Goal: Task Accomplishment & Management: Use online tool/utility

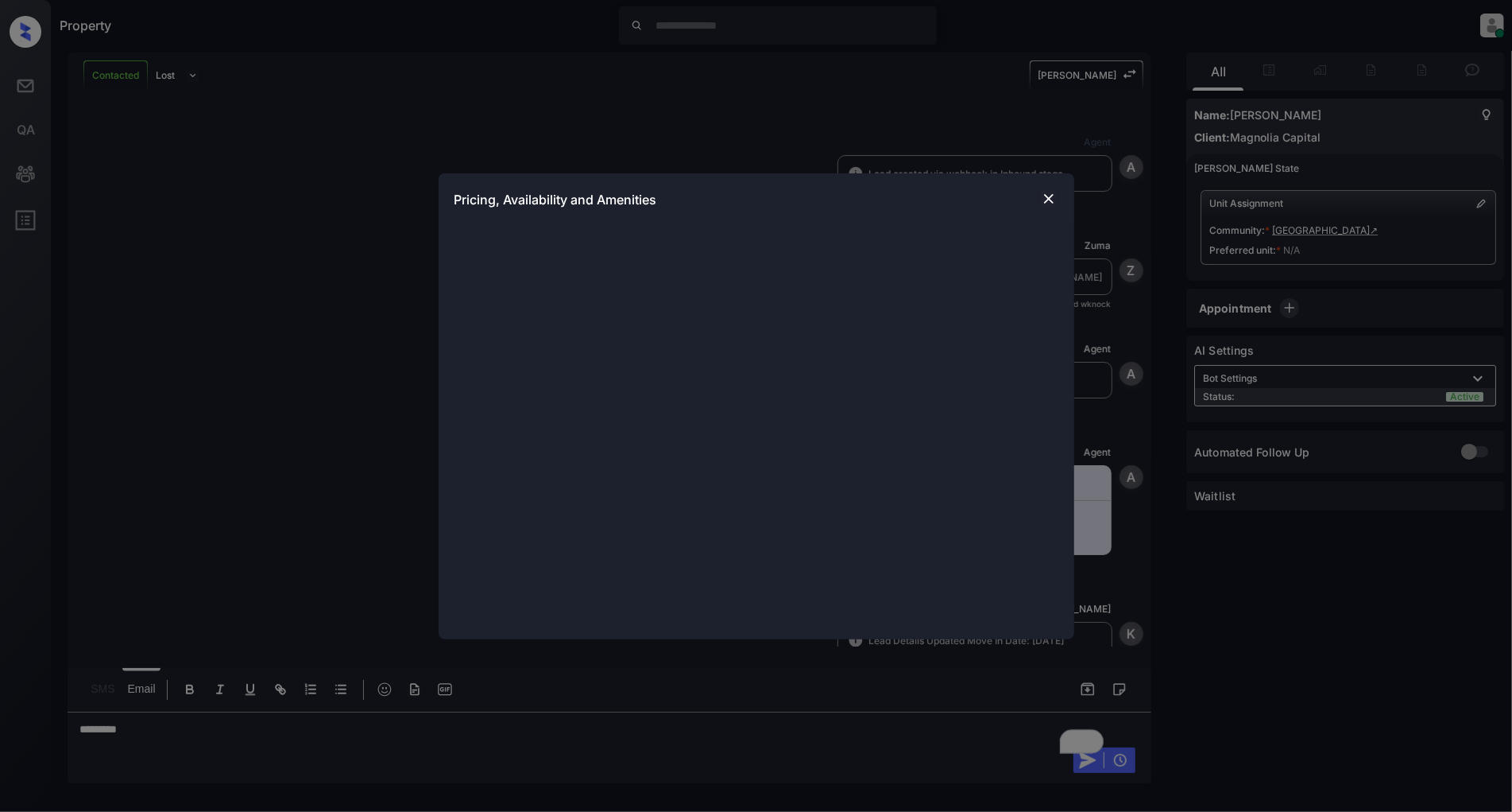
scroll to position [752, 0]
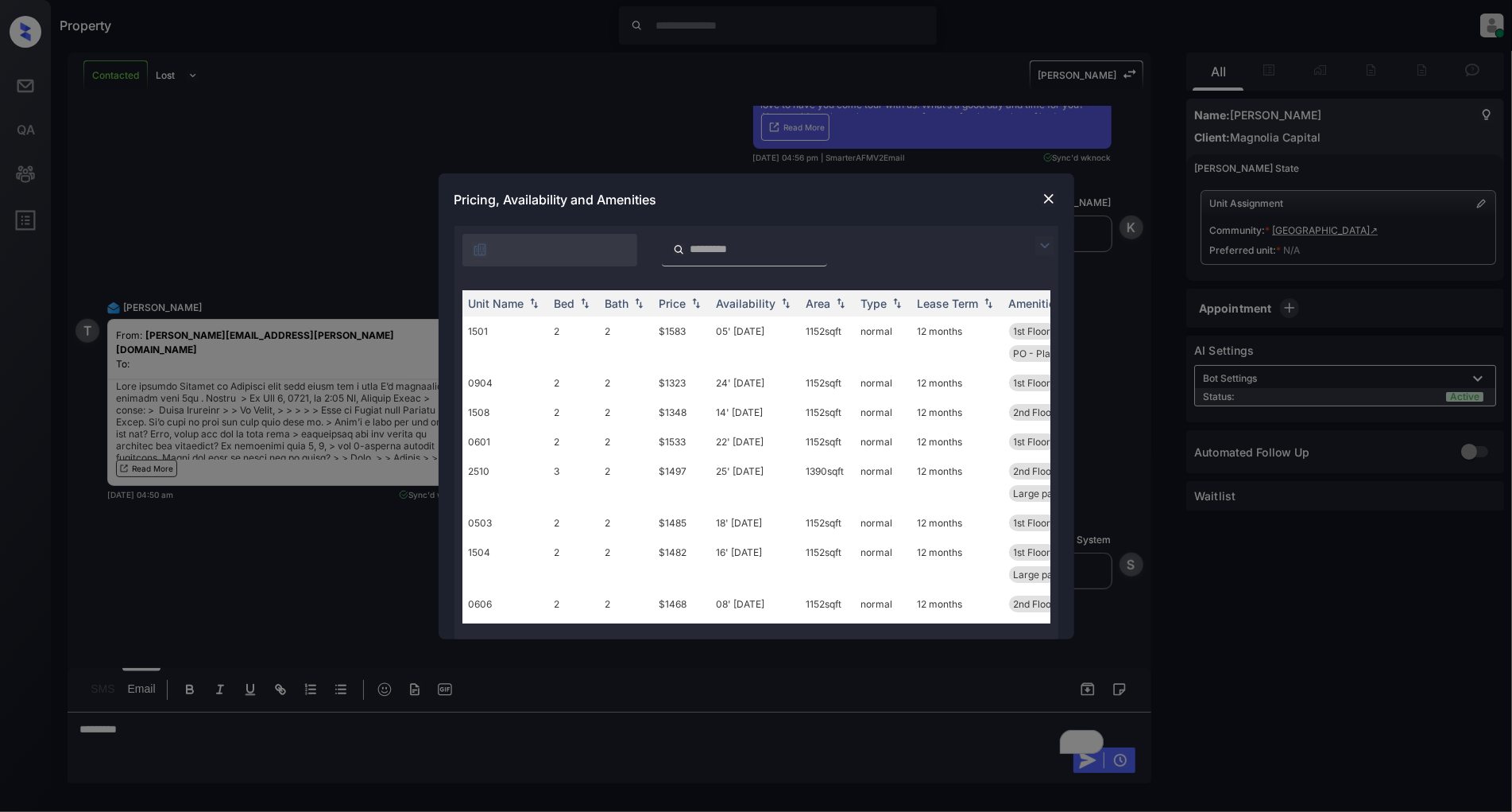
click at [1039, 253] on img at bounding box center [1045, 245] width 19 height 19
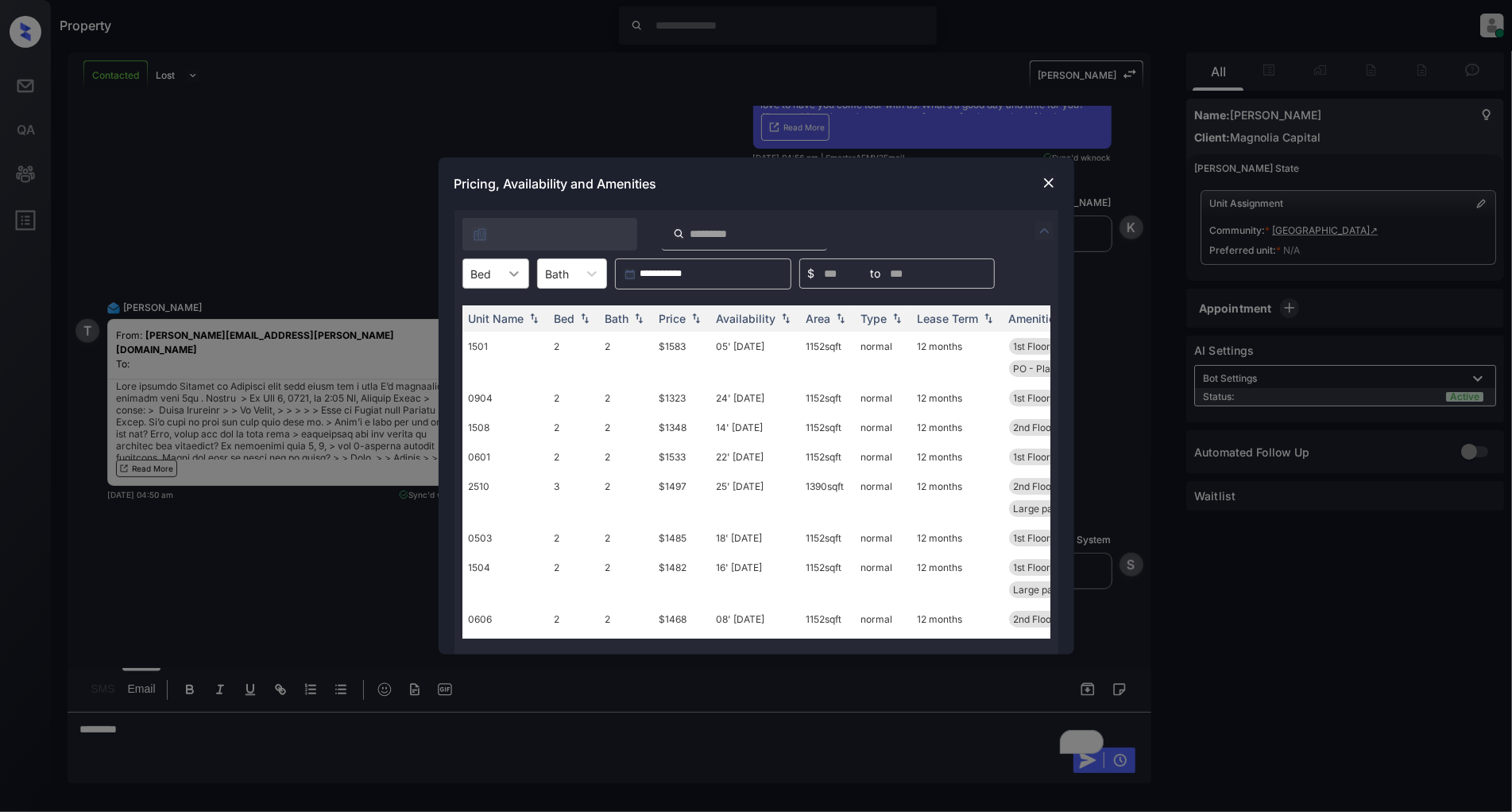
click at [506, 275] on icon at bounding box center [514, 273] width 16 height 16
click at [488, 361] on div "3" at bounding box center [495, 370] width 67 height 29
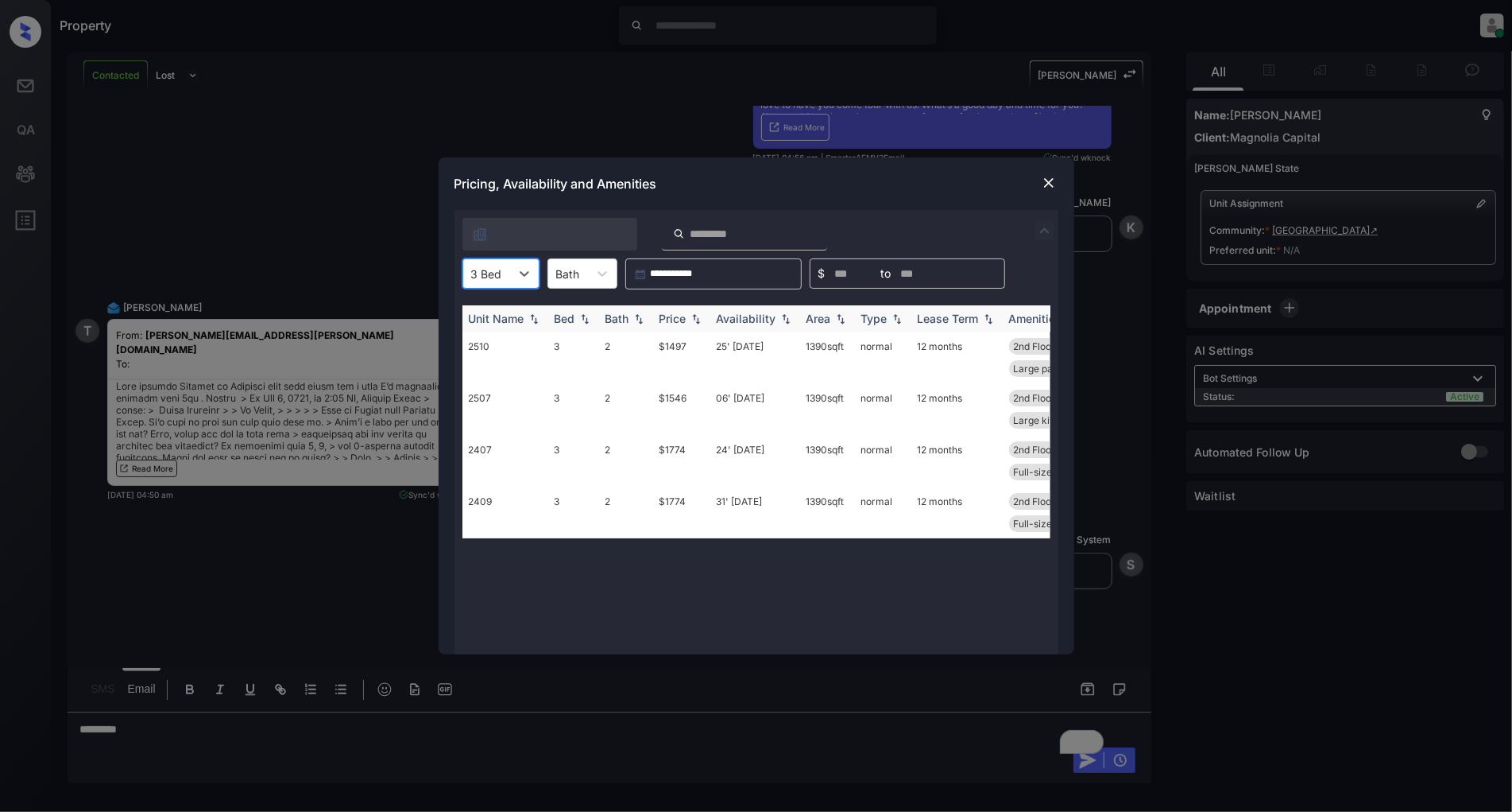
click at [695, 318] on img at bounding box center [695, 318] width 16 height 11
click at [695, 318] on img at bounding box center [695, 318] width 16 height 12
drag, startPoint x: 708, startPoint y: 338, endPoint x: 647, endPoint y: 345, distance: 61.4
click at [647, 345] on tr "2510 3 2 $1497 25' [DATE] sqft normal 12 months 2nd Floor PO - Plank (All... La…" at bounding box center [877, 357] width 830 height 51
copy tr "$1497"
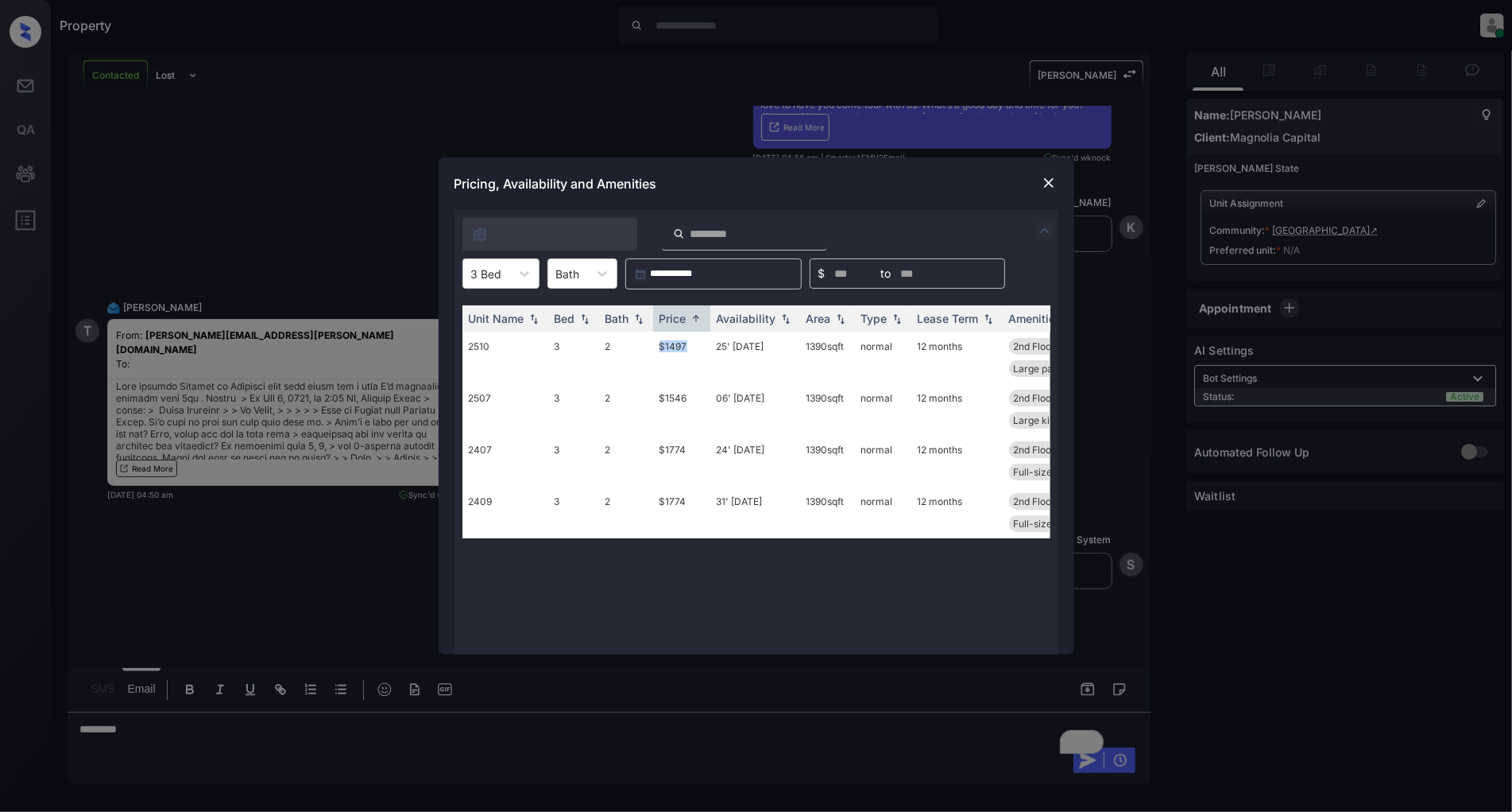
click at [1050, 183] on img at bounding box center [1048, 183] width 16 height 16
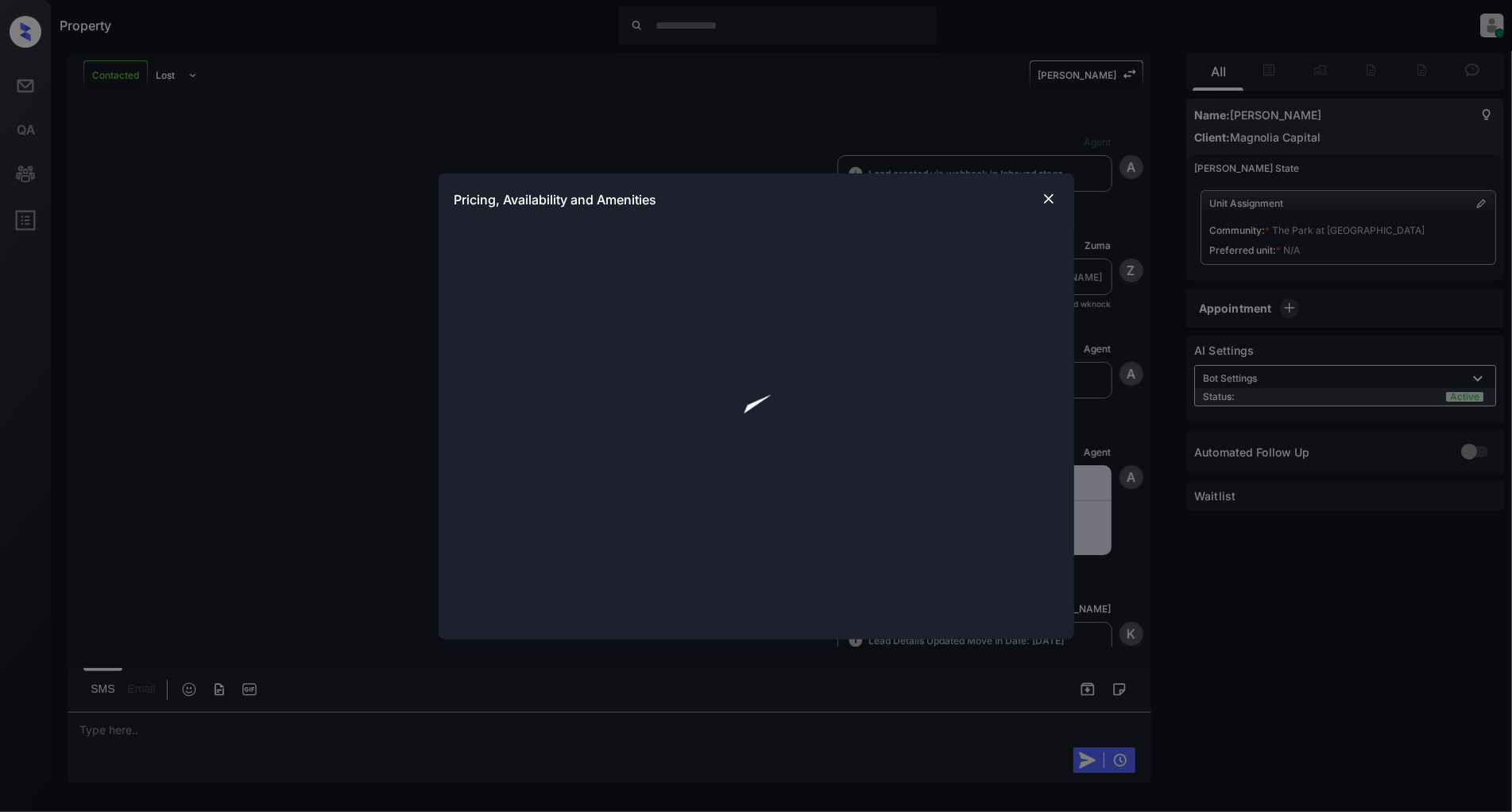
scroll to position [841, 0]
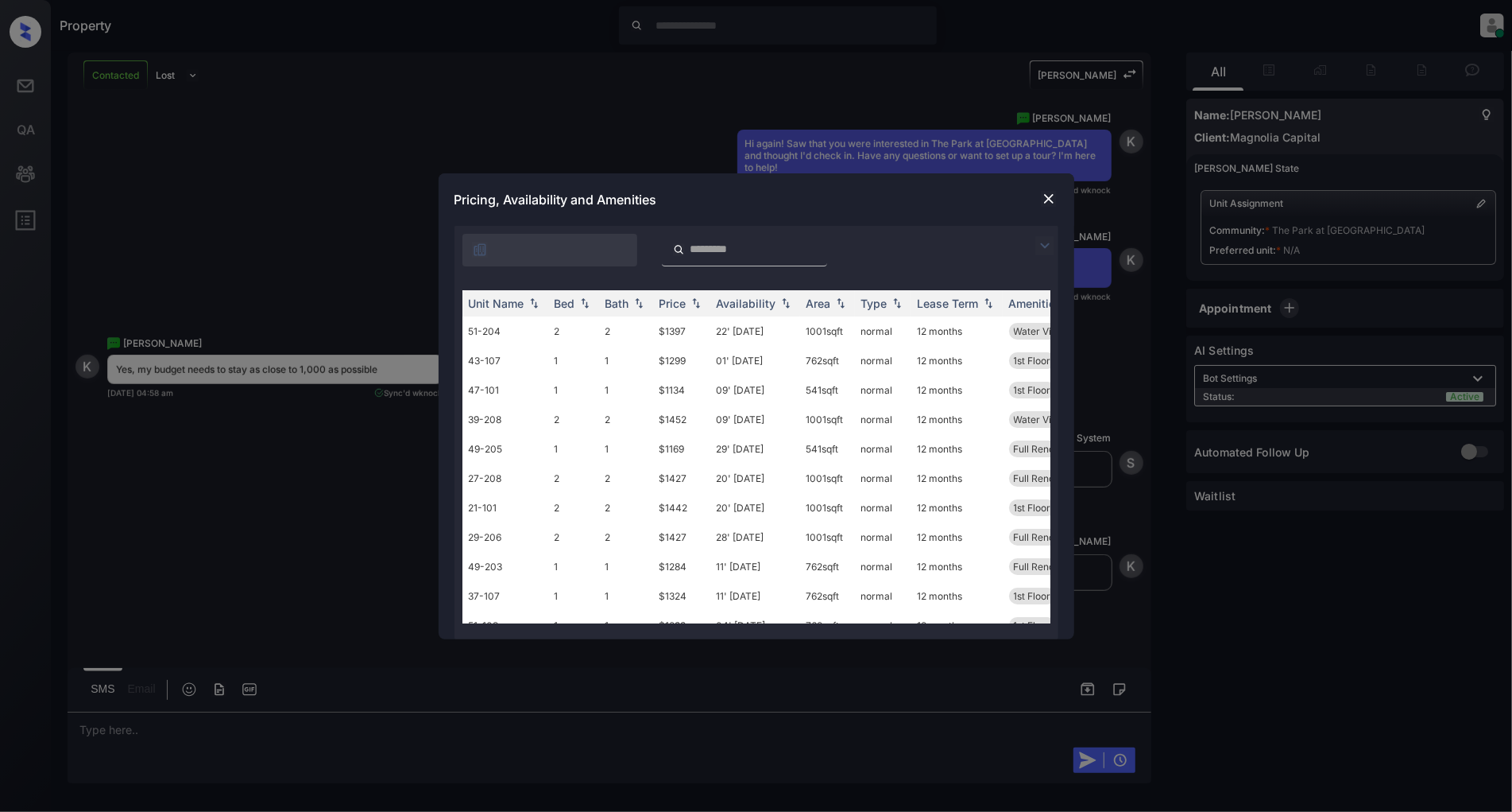
click at [1051, 242] on img at bounding box center [1045, 245] width 19 height 19
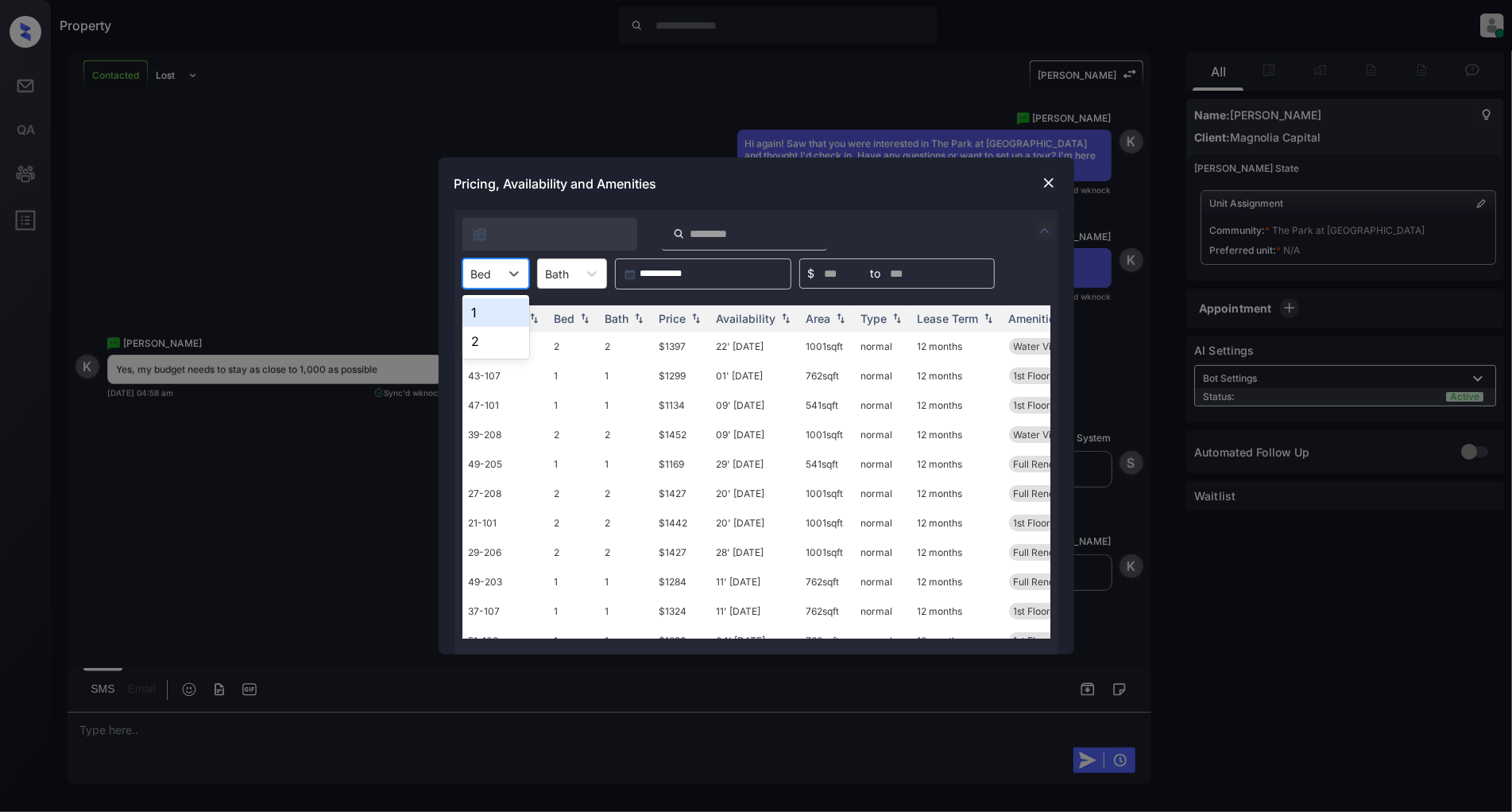
click at [491, 280] on div "Bed" at bounding box center [481, 273] width 36 height 23
click at [497, 311] on div "1" at bounding box center [495, 313] width 67 height 29
click at [689, 318] on img at bounding box center [695, 318] width 16 height 11
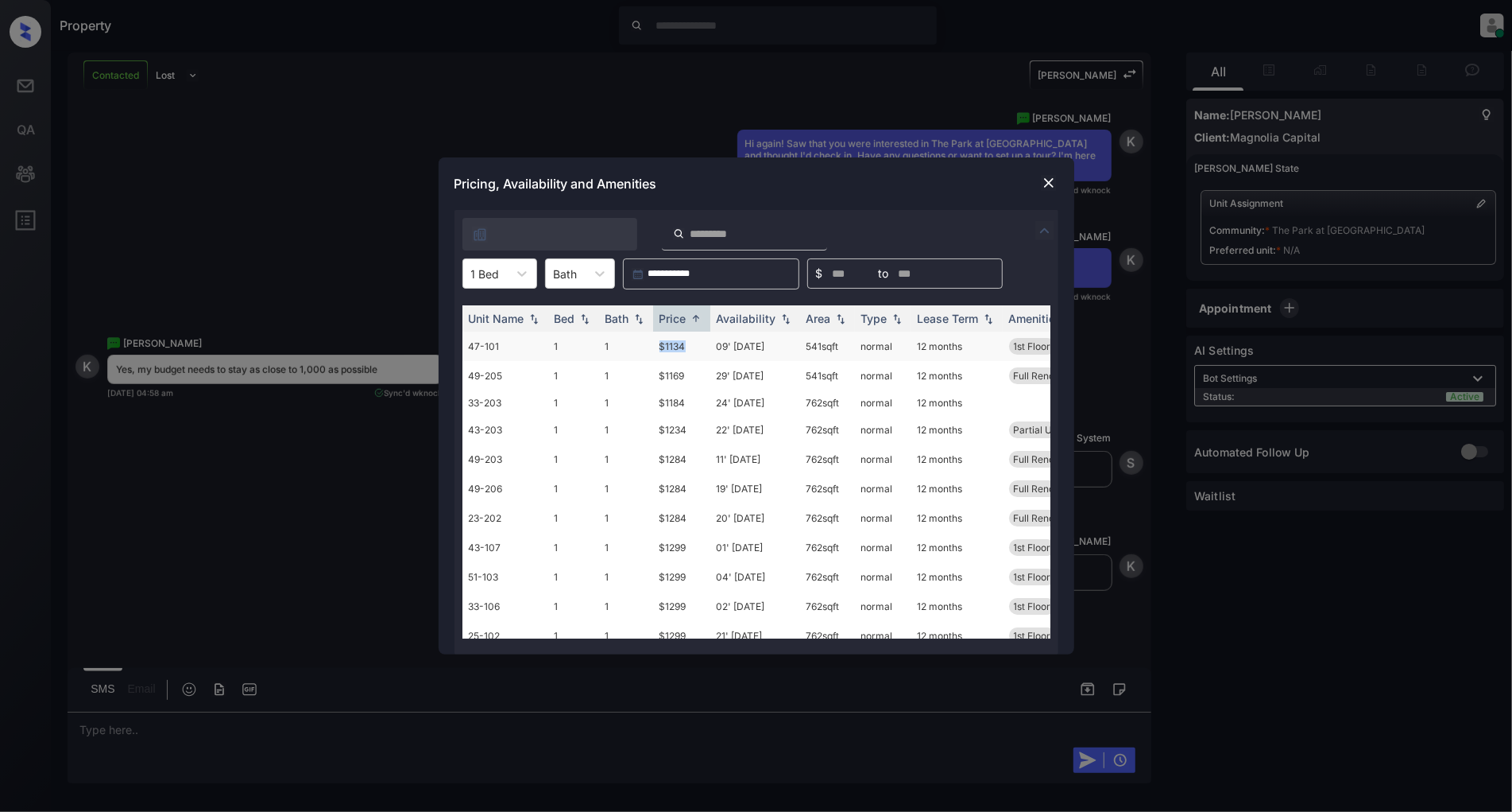
drag, startPoint x: 694, startPoint y: 345, endPoint x: 652, endPoint y: 348, distance: 42.1
click at [653, 348] on td "$1134" at bounding box center [682, 346] width 57 height 29
copy td "$1134"
click at [1052, 185] on img at bounding box center [1048, 183] width 16 height 16
